Goal: Transaction & Acquisition: Purchase product/service

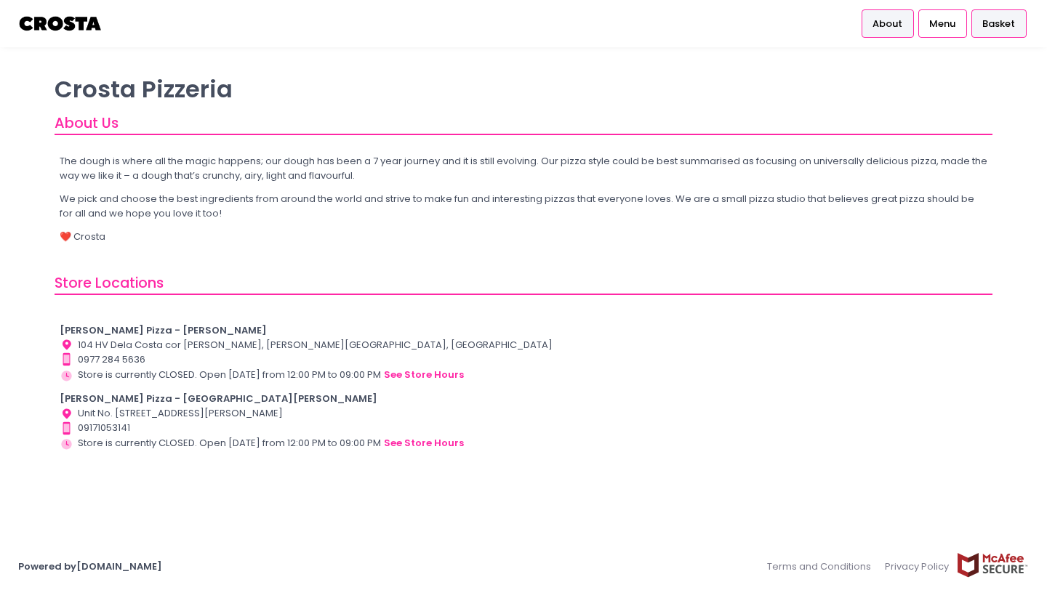
click at [982, 23] on div "Basket" at bounding box center [998, 23] width 55 height 28
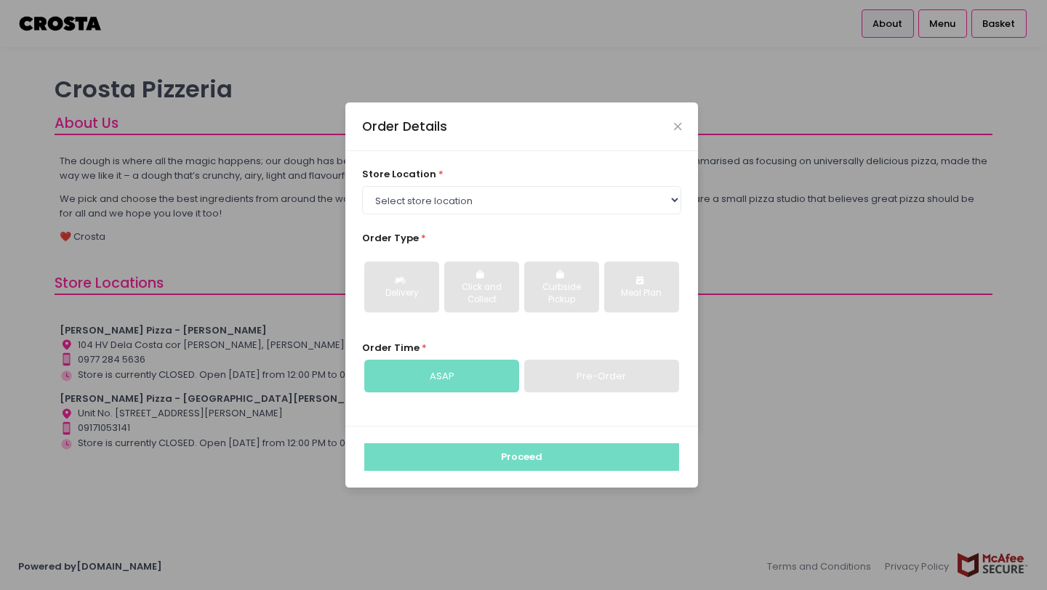
click at [590, 185] on div "store location * Select store location [PERSON_NAME] Pizza - [PERSON_NAME] Pizz…" at bounding box center [522, 190] width 320 height 47
click at [590, 204] on select "Select store location [PERSON_NAME] Pizza - [PERSON_NAME] Pizza - [GEOGRAPHIC_D…" at bounding box center [522, 200] width 320 height 28
select select "65090bae48156caed44a5eb4"
click at [362, 186] on select "Select store location [PERSON_NAME] Pizza - [PERSON_NAME] Pizza - [GEOGRAPHIC_D…" at bounding box center [522, 200] width 320 height 28
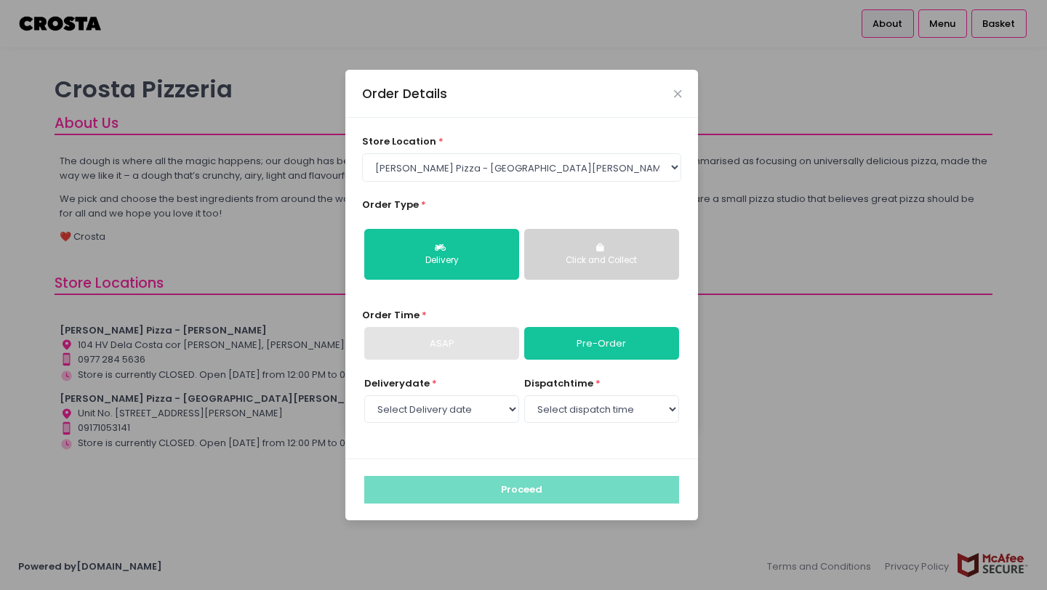
click at [505, 348] on div "ASAP" at bounding box center [441, 343] width 155 height 33
click at [448, 427] on div "Delivery date * Select Delivery date [DATE] [DATE] [DATE] [DATE] [DATE] [DATE] …" at bounding box center [522, 409] width 320 height 65
click at [450, 414] on select "Select Delivery date [DATE] [DATE] [DATE] [DATE] [DATE] [DATE]" at bounding box center [441, 409] width 155 height 28
select select "[DATE]"
click at [364, 395] on select "Select Delivery date [DATE] [DATE] [DATE] [DATE] [DATE] [DATE]" at bounding box center [441, 409] width 155 height 28
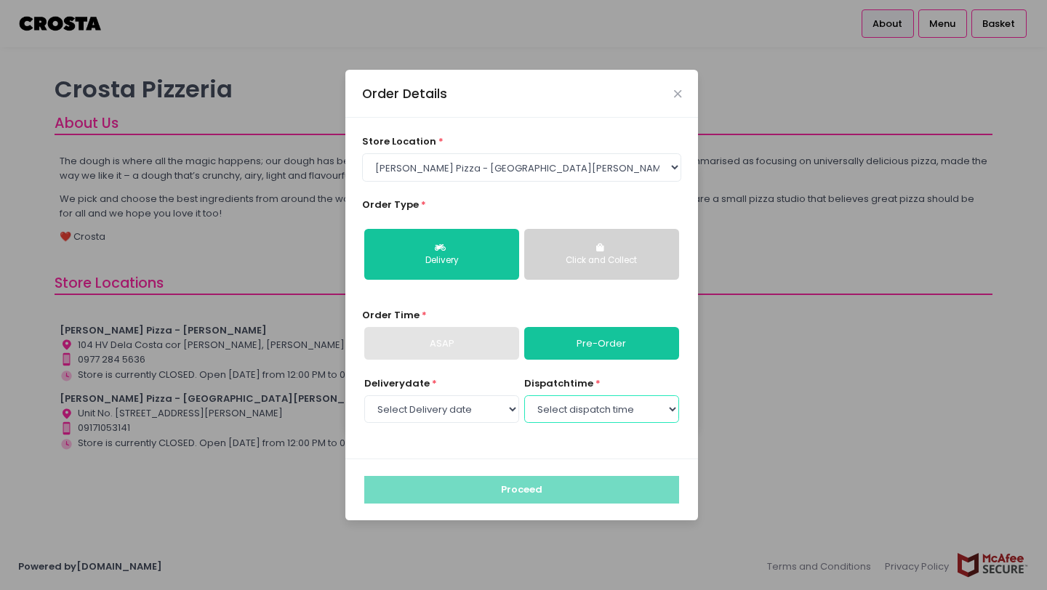
click at [554, 406] on select "Select dispatch time 12:00 PM - 12:30 PM 12:30 PM - 01:00 PM 01:00 PM - 01:30 P…" at bounding box center [601, 409] width 155 height 28
select select "12:00"
click at [524, 395] on select "Select dispatch time 12:00 PM - 12:30 PM 12:30 PM - 01:00 PM 01:00 PM - 01:30 P…" at bounding box center [601, 409] width 155 height 28
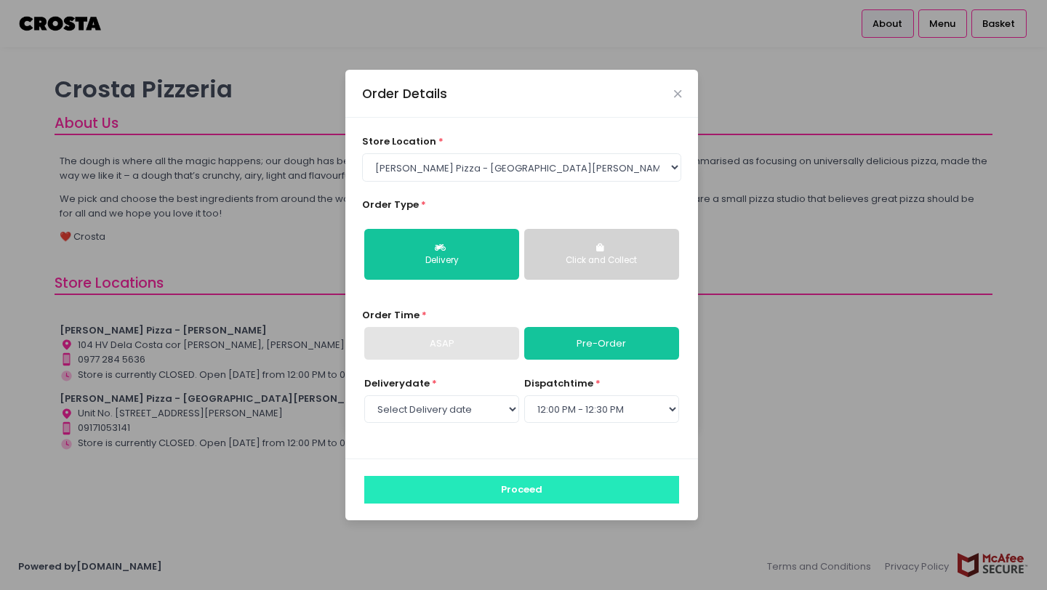
click at [541, 478] on button "Proceed" at bounding box center [521, 490] width 315 height 28
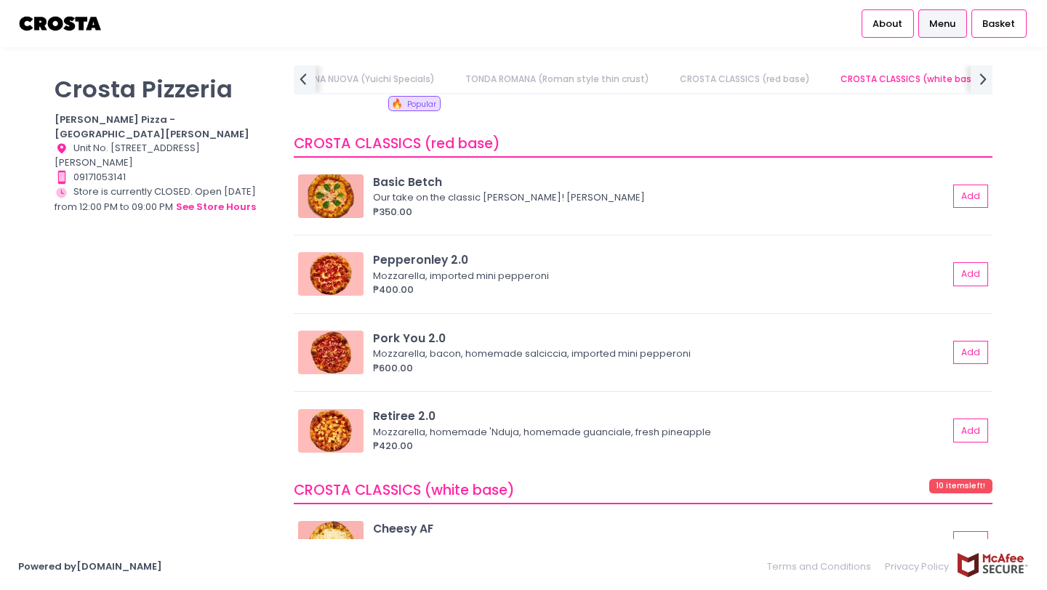
scroll to position [1040, 0]
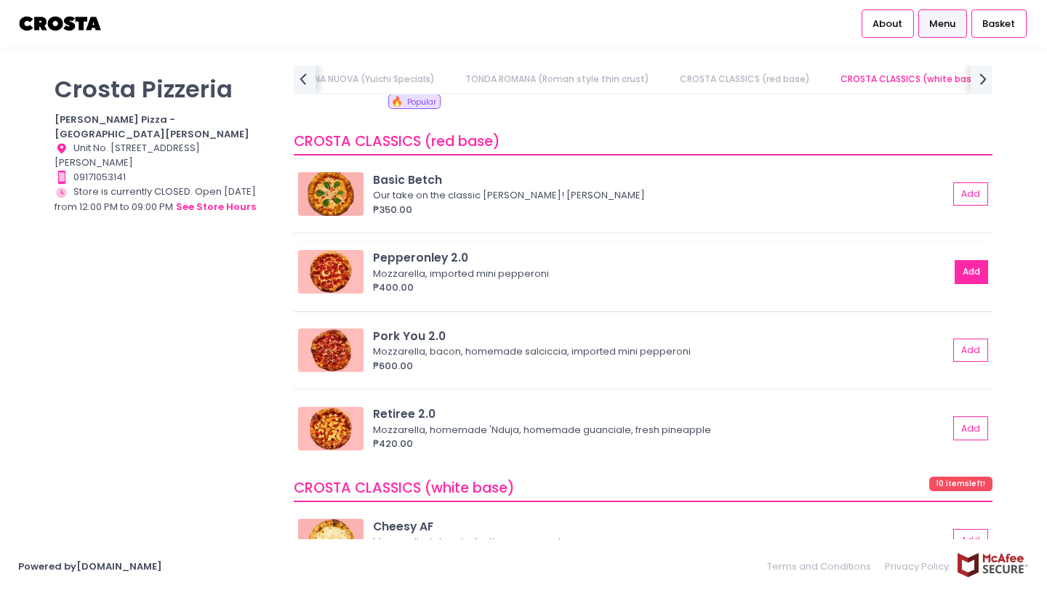
click at [968, 261] on button "Add" at bounding box center [971, 272] width 33 height 24
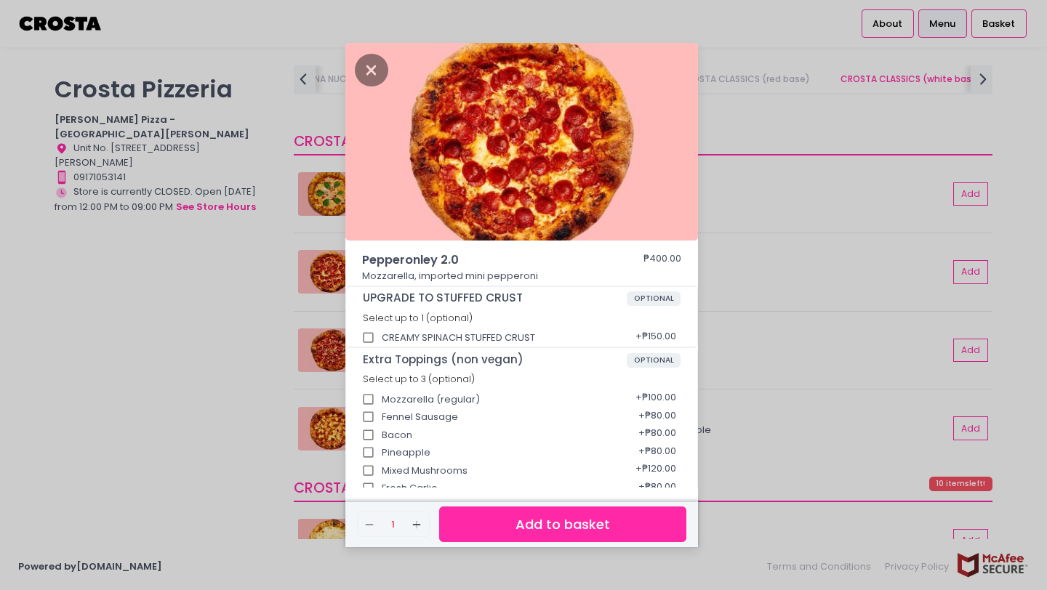
click at [566, 523] on button "Add to basket" at bounding box center [562, 525] width 247 height 36
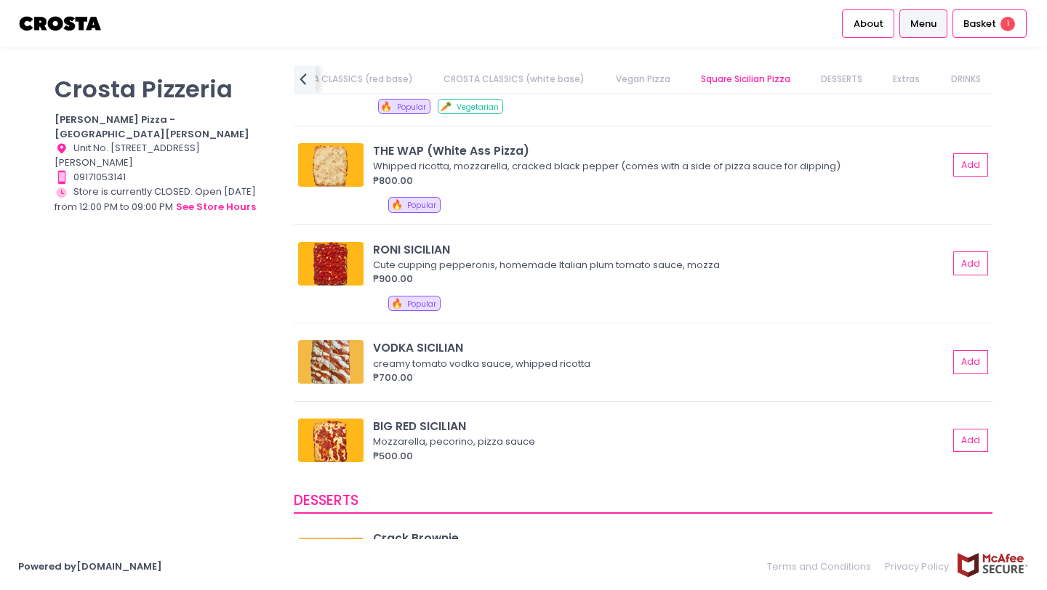
scroll to position [2081, 0]
click at [970, 266] on button "Add" at bounding box center [971, 263] width 33 height 24
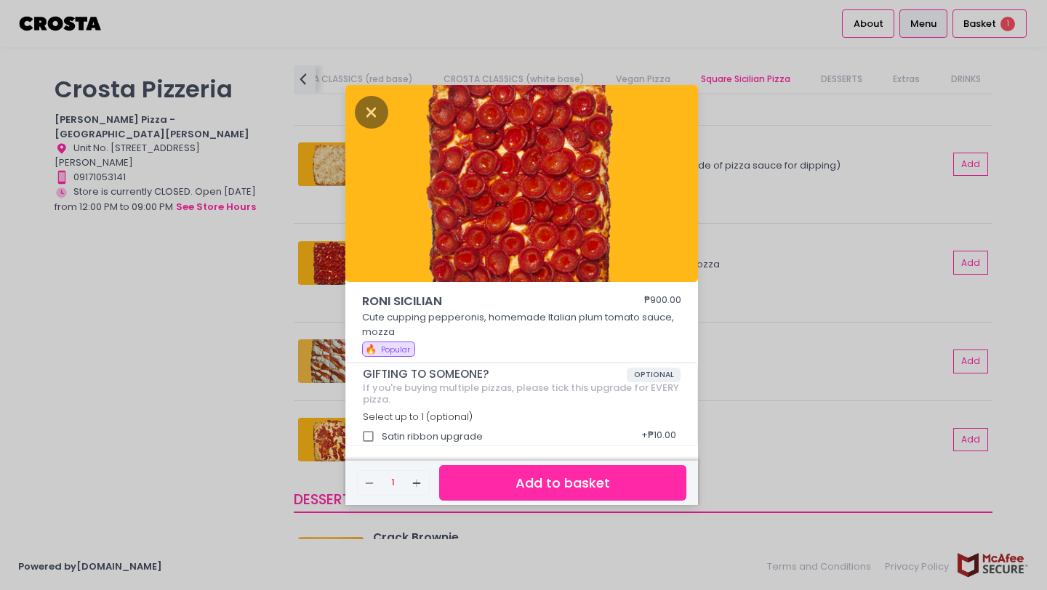
scroll to position [4, 0]
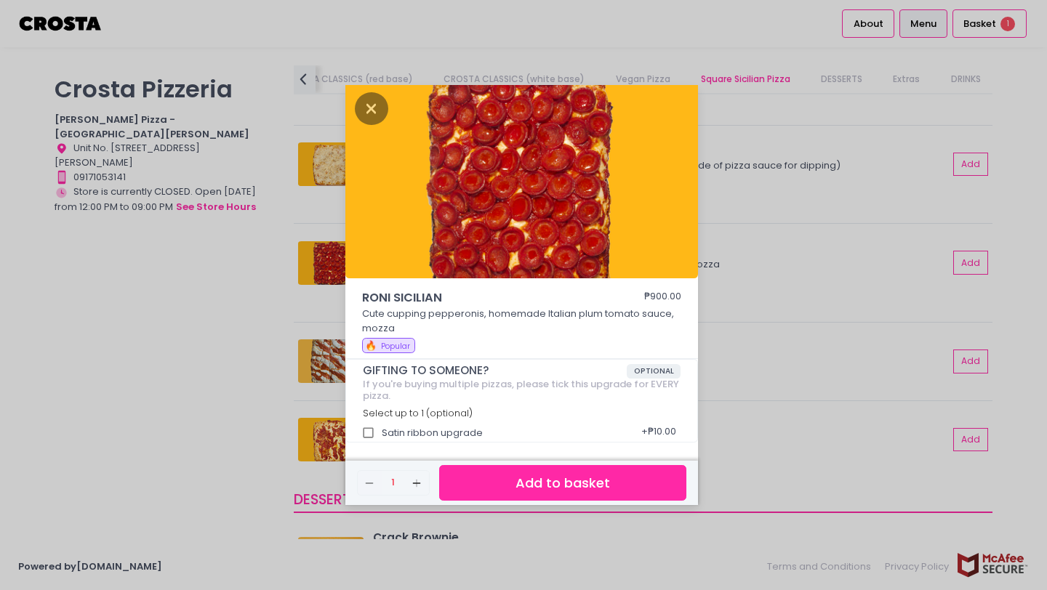
click at [531, 477] on button "Add to basket" at bounding box center [562, 483] width 247 height 36
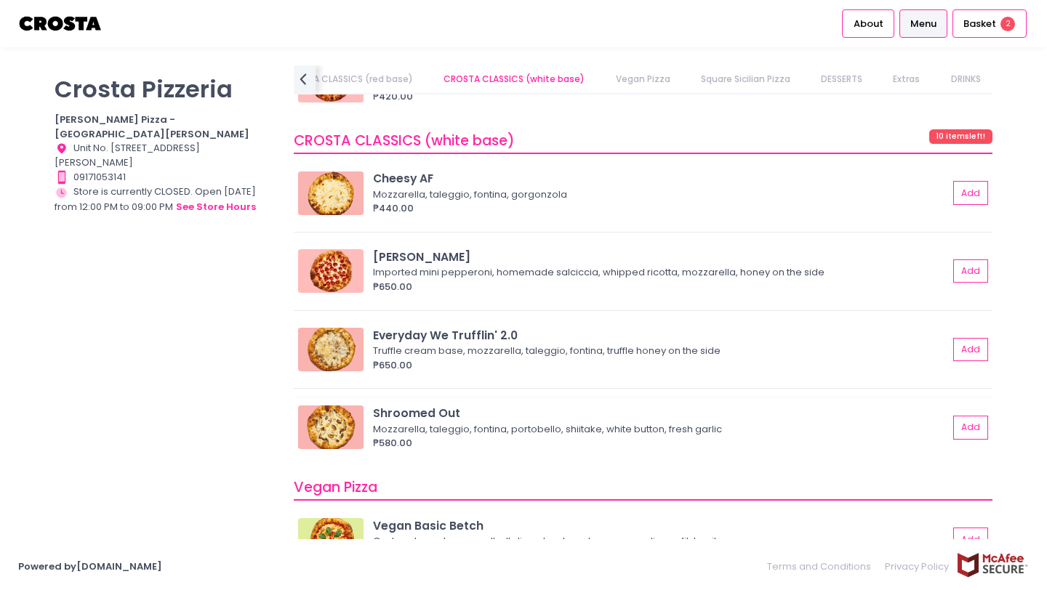
scroll to position [1387, 0]
click at [989, 19] on span "Basket" at bounding box center [979, 24] width 33 height 15
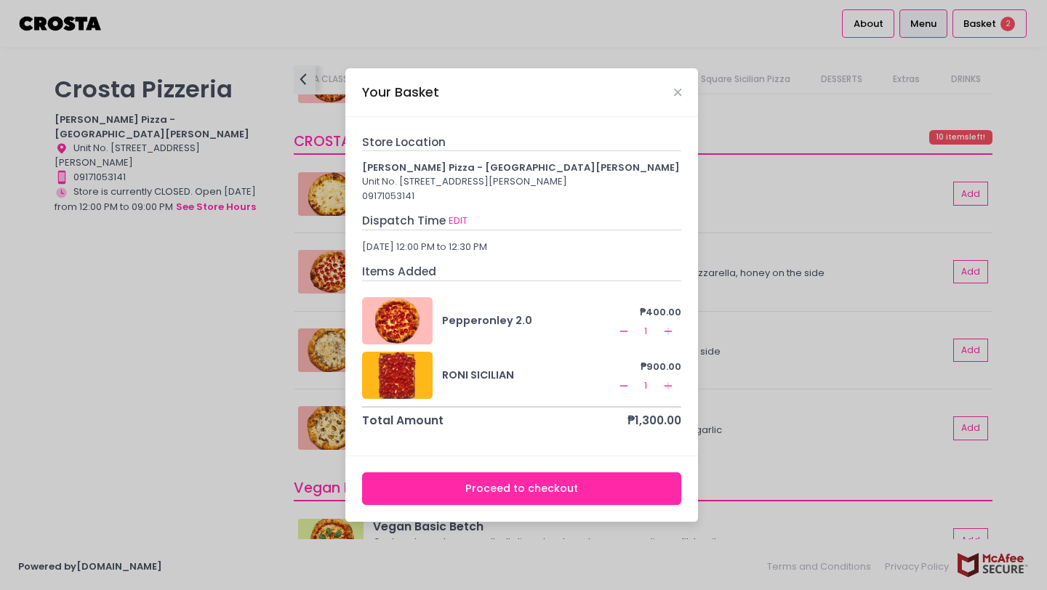
click at [630, 338] on button "Remove Created with Sketch." at bounding box center [623, 331] width 17 height 17
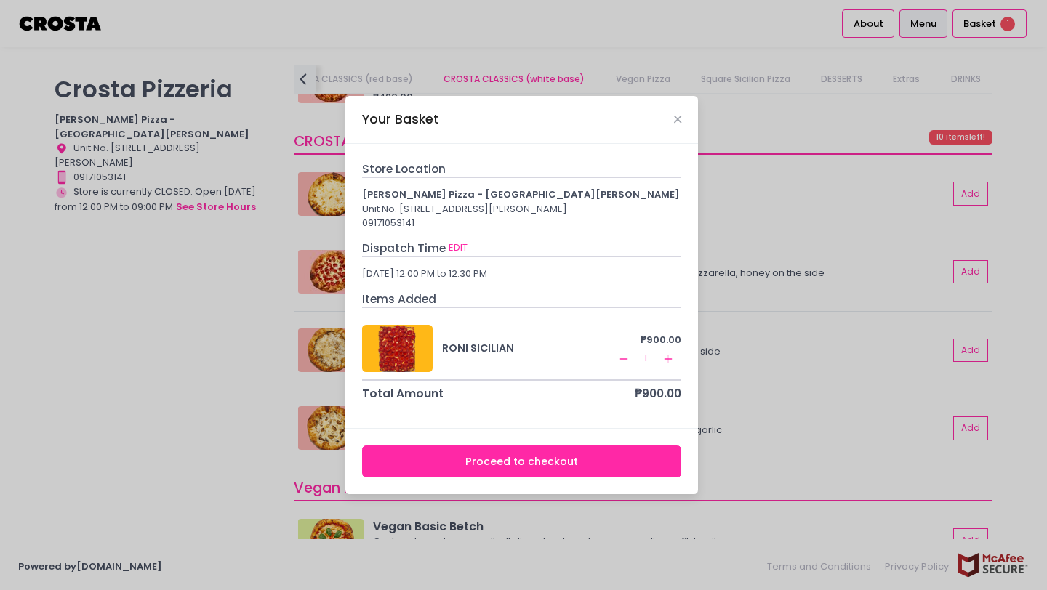
click at [558, 475] on button "Proceed to checkout" at bounding box center [522, 462] width 320 height 33
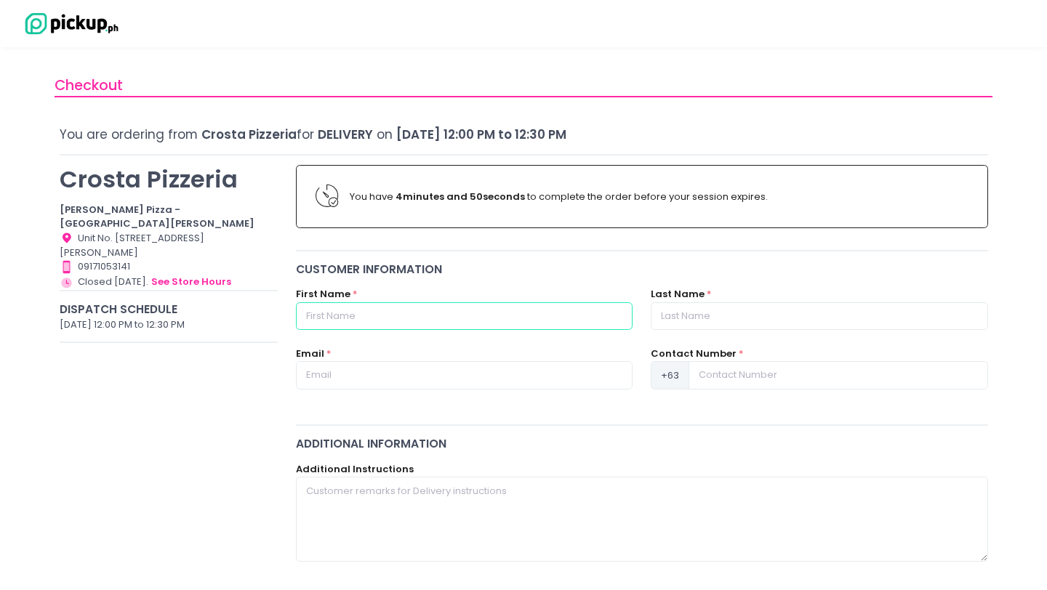
click at [388, 308] on input "text" at bounding box center [464, 316] width 337 height 28
type input "Jan"
type input "Abad"
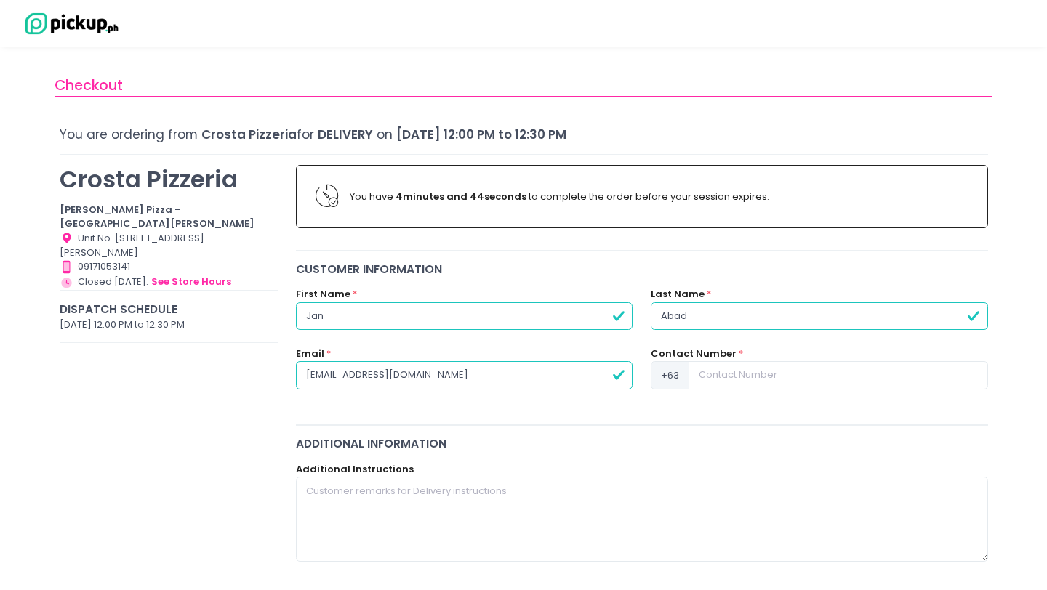
type input "[EMAIL_ADDRESS][DOMAIN_NAME]"
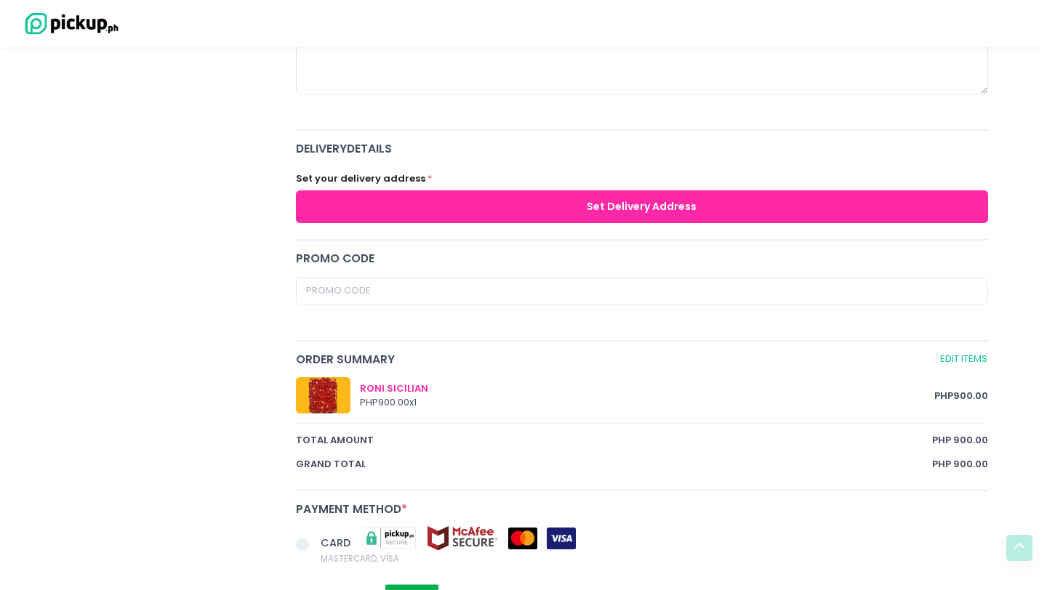
scroll to position [339, 0]
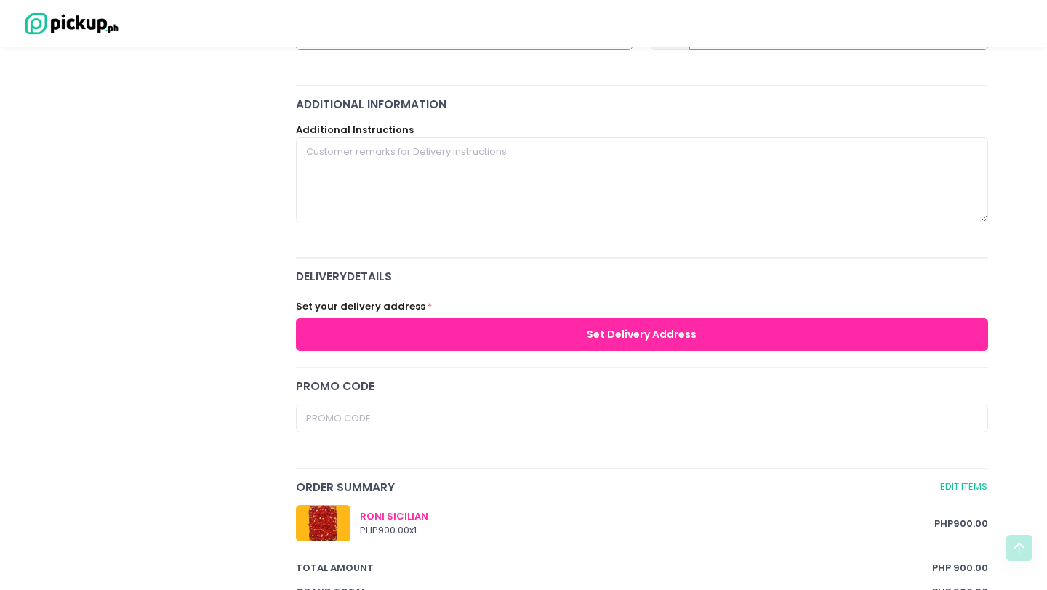
type input "9260230864"
click at [413, 335] on button "Set Delivery Address" at bounding box center [642, 334] width 692 height 33
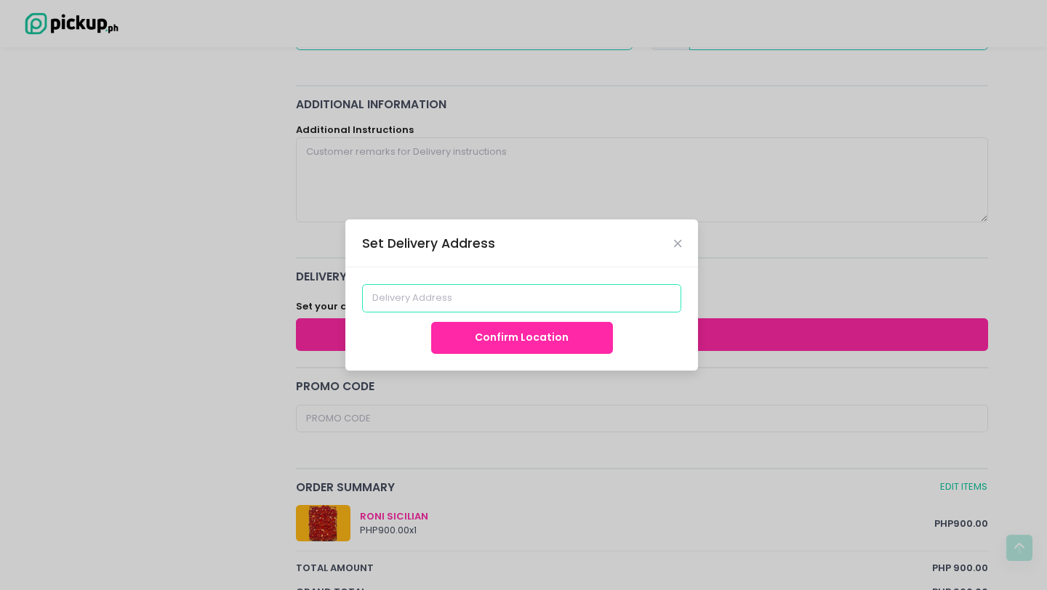
click at [452, 293] on input at bounding box center [522, 298] width 320 height 28
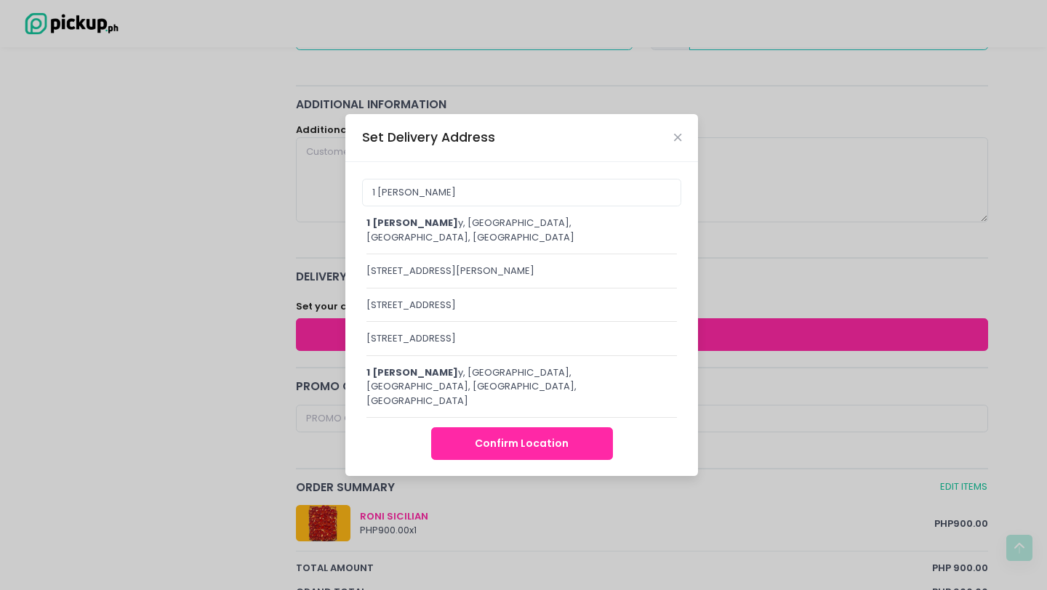
click at [429, 238] on div "[STREET_ADDRESS][PERSON_NAME]" at bounding box center [521, 230] width 310 height 28
type input "[STREET_ADDRESS]"
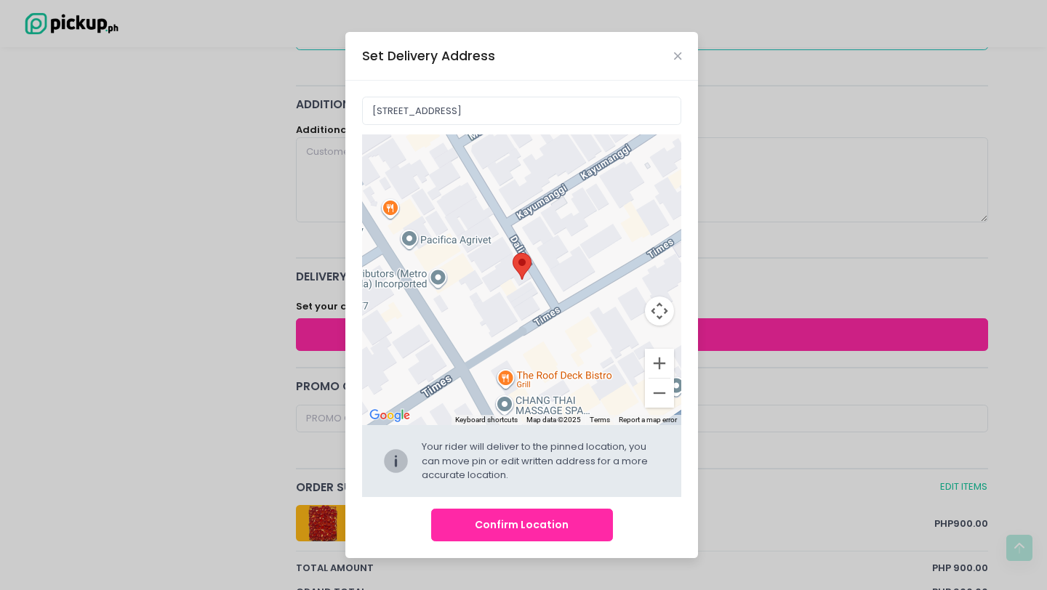
click at [512, 533] on button "Confirm Location" at bounding box center [522, 525] width 182 height 33
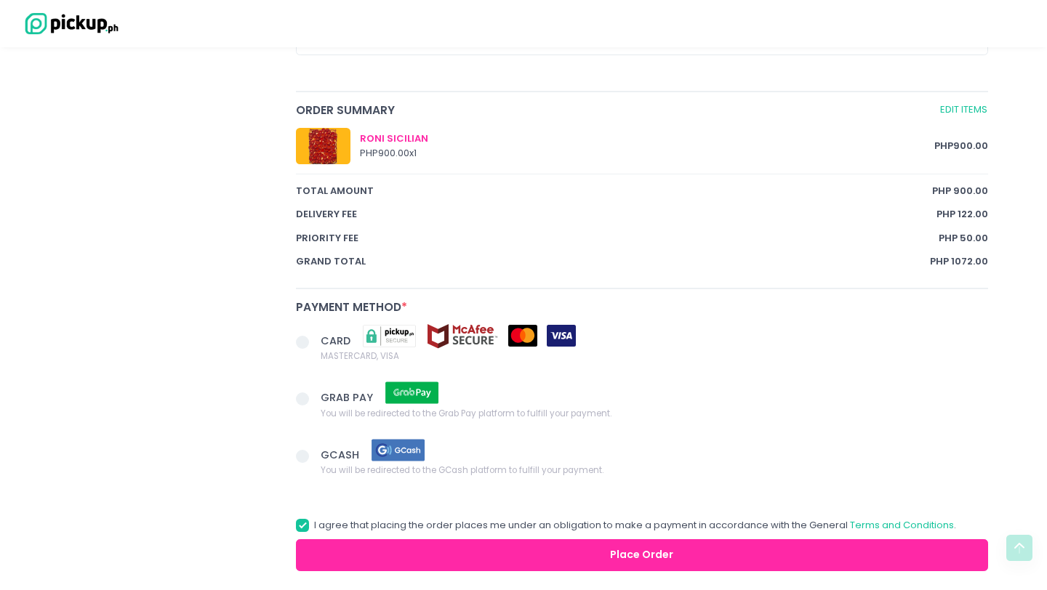
scroll to position [845, 0]
